Goal: Task Accomplishment & Management: Manage account settings

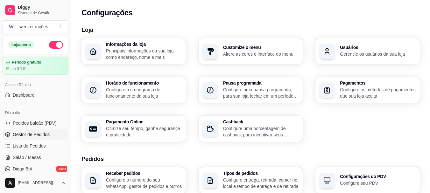
click at [39, 135] on span "Gestor de Pedidos" at bounding box center [31, 134] width 37 height 6
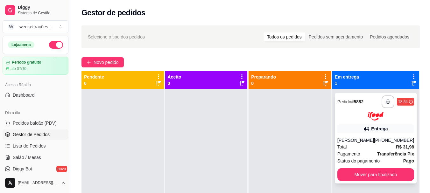
click at [350, 123] on div "**********" at bounding box center [376, 138] width 82 height 91
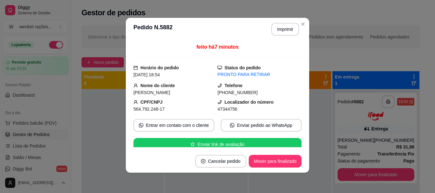
click at [222, 28] on header "**********" at bounding box center [217, 29] width 183 height 23
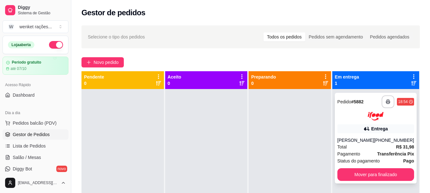
click at [342, 123] on div "**********" at bounding box center [376, 138] width 82 height 91
click at [25, 93] on span "Dashboard" at bounding box center [24, 95] width 22 height 6
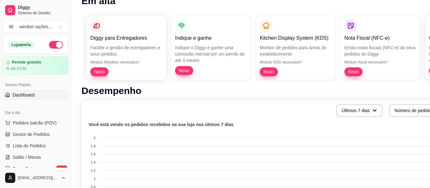
scroll to position [95, 0]
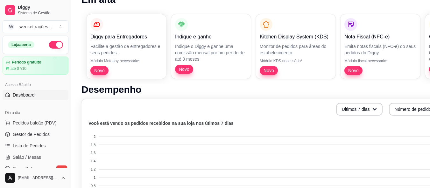
click at [351, 72] on span "Novo" at bounding box center [354, 70] width 16 height 6
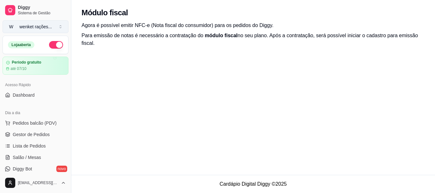
click at [50, 27] on div "wenket rações ..." at bounding box center [35, 27] width 32 height 6
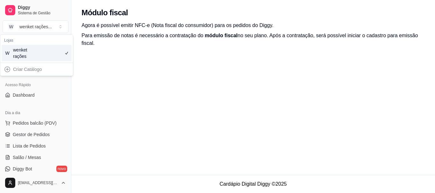
click at [120, 80] on div "Módulo fiscal Agora é possível emitir NFC-e (Nota fiscal do consumidor) para os…" at bounding box center [253, 87] width 364 height 175
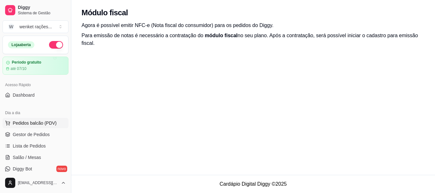
click at [43, 122] on span "Pedidos balcão (PDV)" at bounding box center [35, 123] width 44 height 6
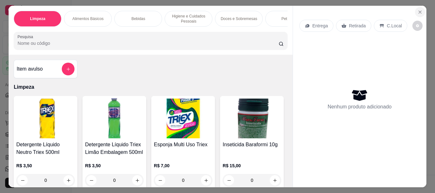
click at [417, 10] on icon "Close" at bounding box center [419, 12] width 5 height 5
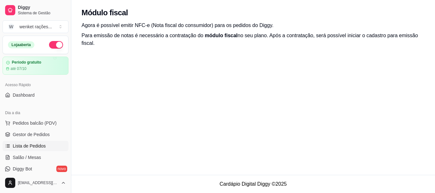
click at [36, 145] on span "Lista de Pedidos" at bounding box center [29, 146] width 33 height 6
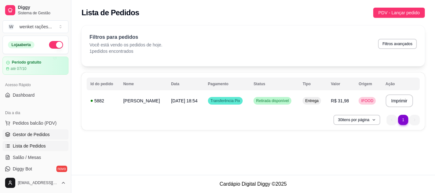
click at [39, 134] on span "Gestor de Pedidos" at bounding box center [31, 134] width 37 height 6
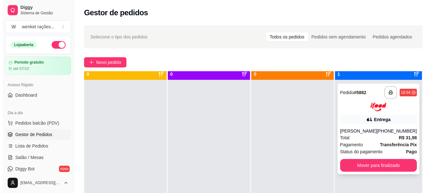
scroll to position [18, 0]
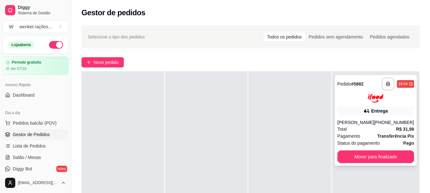
click at [353, 104] on div "**********" at bounding box center [376, 120] width 82 height 91
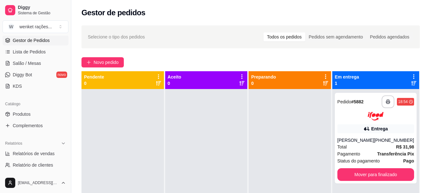
scroll to position [95, 0]
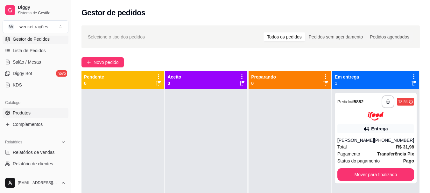
click at [32, 112] on link "Produtos" at bounding box center [36, 113] width 66 height 10
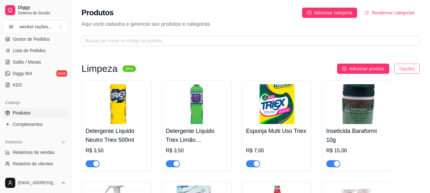
click at [407, 69] on html "Diggy Sistema de Gestão W wenket rações ... Loja aberta Período gratuito até 07…" at bounding box center [215, 96] width 430 height 193
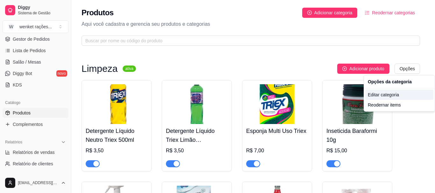
click at [387, 94] on div "Editar categoria" at bounding box center [399, 95] width 68 height 10
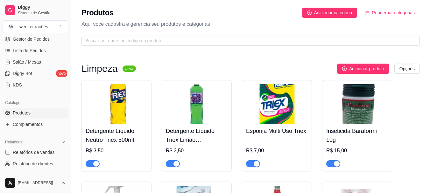
click at [198, 103] on img at bounding box center [197, 104] width 62 height 40
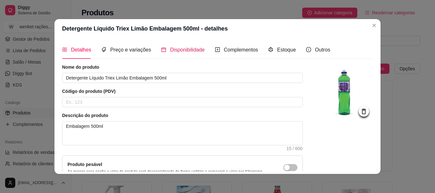
click at [183, 51] on span "Disponibilidade" at bounding box center [187, 49] width 35 height 5
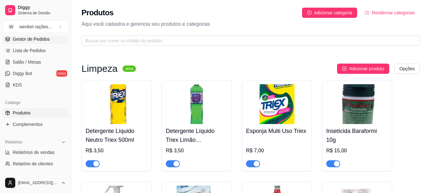
click at [26, 41] on span "Gestor de Pedidos" at bounding box center [31, 39] width 37 height 6
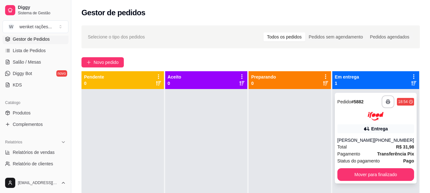
click at [349, 121] on div "**********" at bounding box center [376, 138] width 82 height 91
click at [351, 114] on div at bounding box center [375, 116] width 77 height 9
click at [354, 138] on div "[PERSON_NAME]" at bounding box center [355, 140] width 37 height 6
click at [349, 118] on div at bounding box center [375, 116] width 77 height 9
click at [227, 16] on div "Gestor de pedidos" at bounding box center [250, 13] width 338 height 10
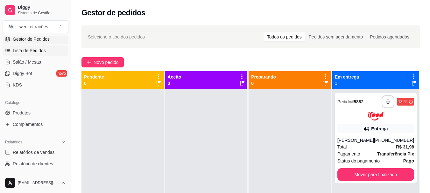
click at [39, 52] on span "Lista de Pedidos" at bounding box center [29, 50] width 33 height 6
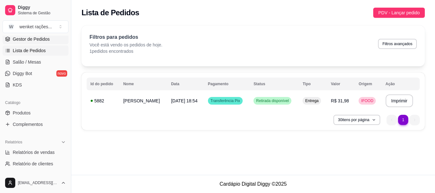
click at [38, 39] on span "Gestor de Pedidos" at bounding box center [31, 39] width 37 height 6
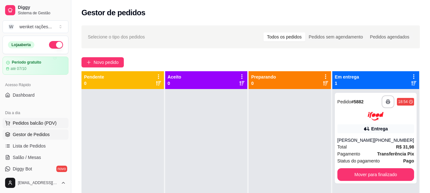
click at [26, 123] on span "Pedidos balcão (PDV)" at bounding box center [35, 123] width 44 height 6
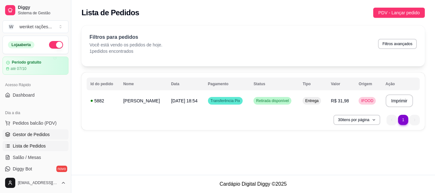
click at [42, 133] on span "Gestor de Pedidos" at bounding box center [31, 134] width 37 height 6
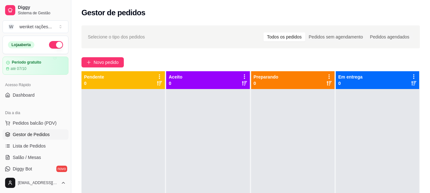
click at [36, 134] on span "Gestor de Pedidos" at bounding box center [31, 134] width 37 height 6
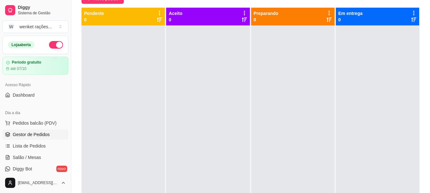
click at [36, 131] on link "Gestor de Pedidos" at bounding box center [36, 135] width 66 height 10
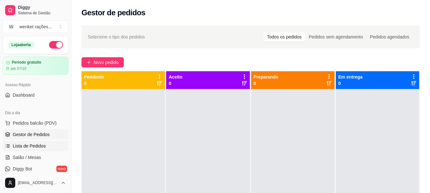
click at [37, 146] on span "Lista de Pedidos" at bounding box center [29, 146] width 33 height 6
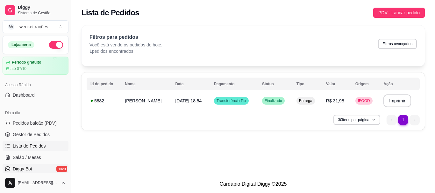
click at [28, 169] on span "Diggy Bot" at bounding box center [22, 169] width 19 height 6
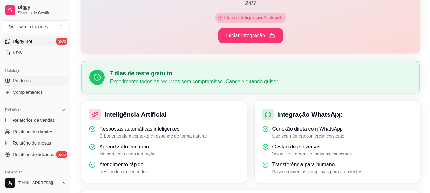
scroll to position [159, 0]
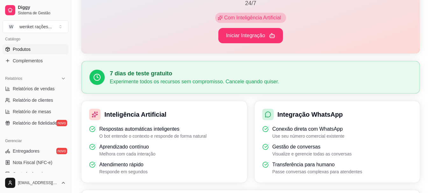
click at [24, 49] on span "Produtos" at bounding box center [22, 49] width 18 height 6
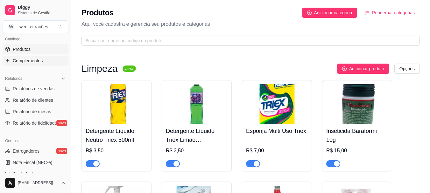
click at [9, 60] on icon at bounding box center [7, 60] width 5 height 5
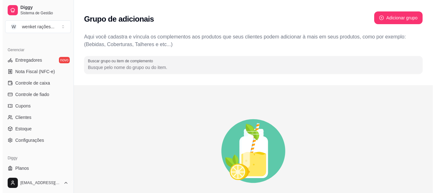
scroll to position [255, 0]
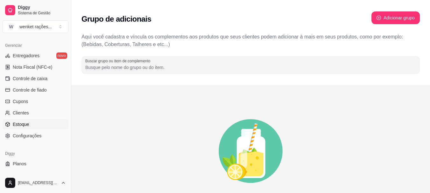
click at [22, 122] on span "Estoque" at bounding box center [21, 124] width 16 height 6
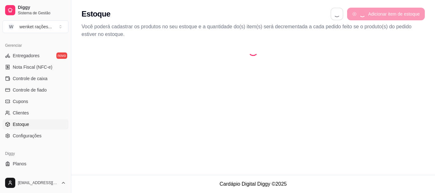
select select "QUANTITY_ORDER"
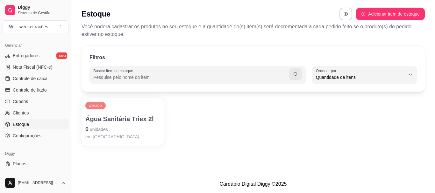
scroll to position [6, 0]
click at [344, 18] on button "button" at bounding box center [346, 14] width 12 height 12
click at [264, 10] on div "Estoque Adicionar item de estoque" at bounding box center [252, 14] width 343 height 13
click at [240, 110] on div "Zerado Água Sanitária Triex 2l 0 unidades em [GEOGRAPHIC_DATA]" at bounding box center [252, 122] width 343 height 48
click at [225, 16] on div "Estoque Adicionar item de estoque" at bounding box center [252, 14] width 343 height 13
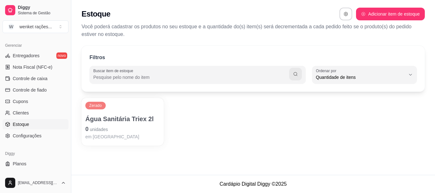
click at [137, 117] on p "Água Sanitária Triex 2l" at bounding box center [122, 119] width 74 height 9
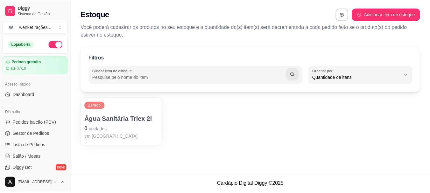
scroll to position [0, 0]
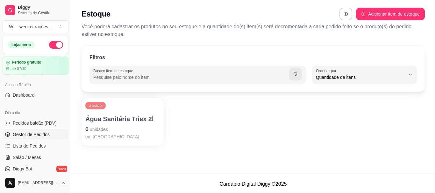
click at [33, 133] on span "Gestor de Pedidos" at bounding box center [31, 134] width 37 height 6
